Goal: Task Accomplishment & Management: Use online tool/utility

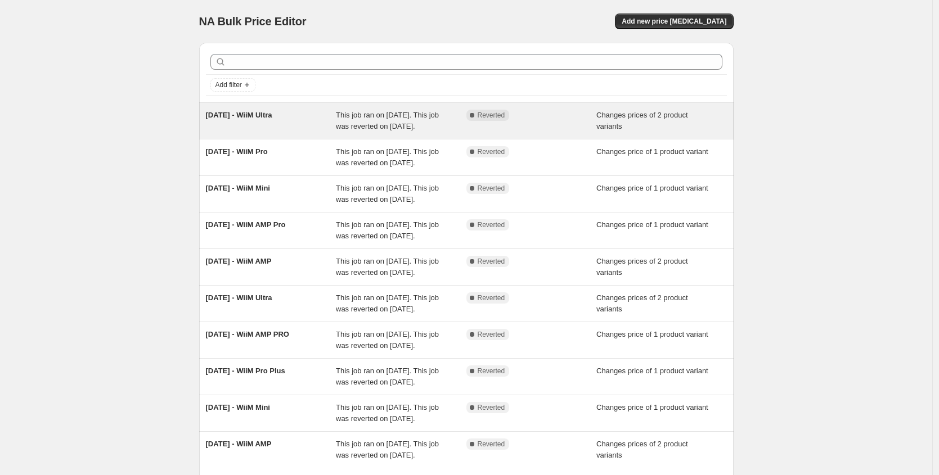
click at [267, 124] on div "[DATE] - WiiM Ultra" at bounding box center [271, 121] width 131 height 23
